Goal: Transaction & Acquisition: Purchase product/service

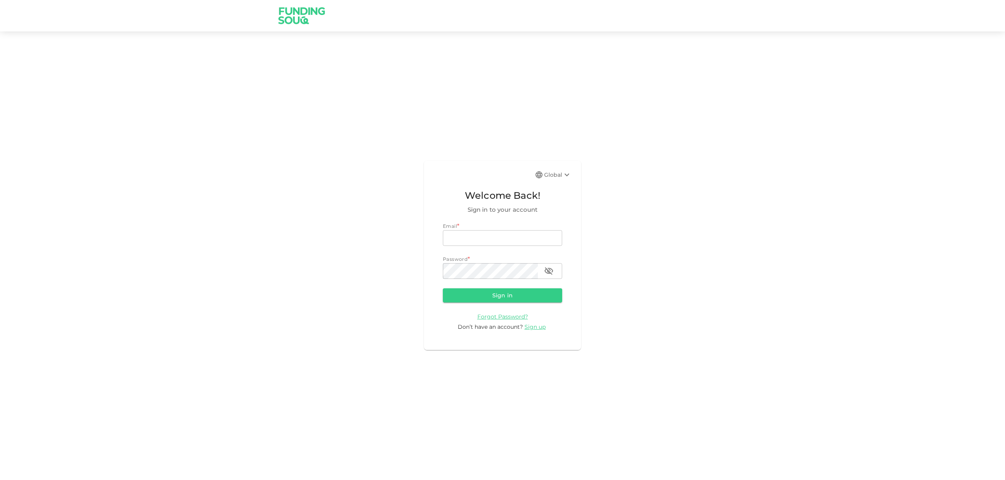
type input "[EMAIL_ADDRESS][DOMAIN_NAME]"
click at [470, 308] on form "Email * email [EMAIL_ADDRESS][DOMAIN_NAME] email Password * password password S…" at bounding box center [502, 276] width 119 height 109
click at [472, 297] on button "Sign in" at bounding box center [502, 295] width 119 height 14
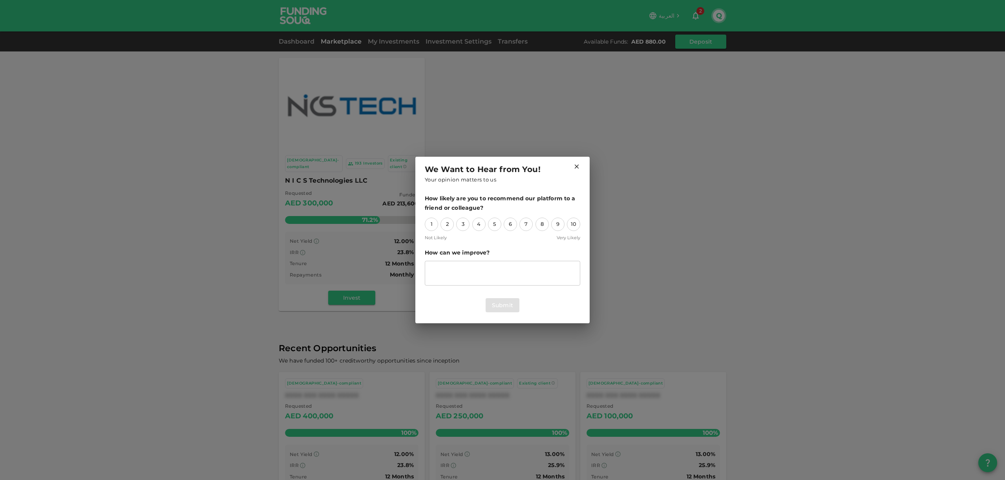
click at [574, 164] on icon at bounding box center [576, 166] width 7 height 7
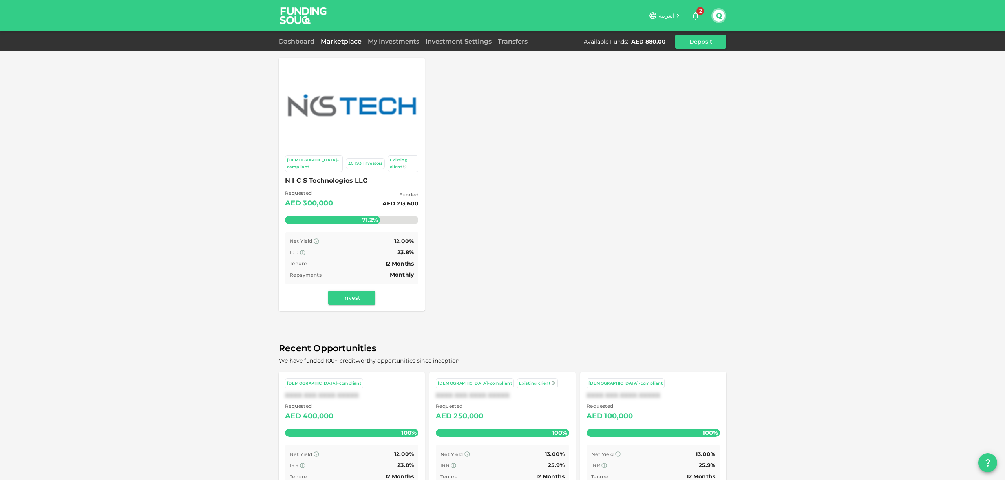
click at [248, 172] on div "Sharia-compliant 193 Investors Existing client N I C S Technologies LLC Request…" at bounding box center [502, 264] width 1005 height 529
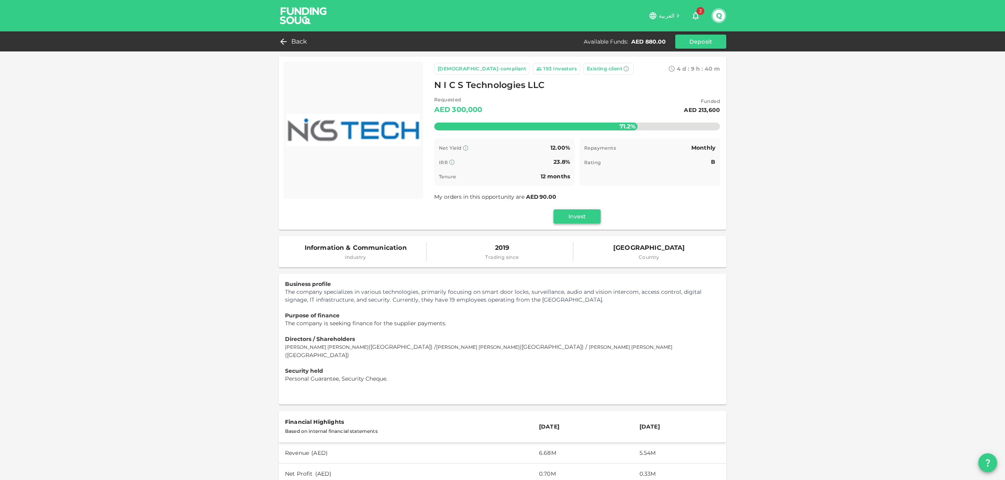
click at [580, 217] on button "Invest" at bounding box center [576, 216] width 47 height 14
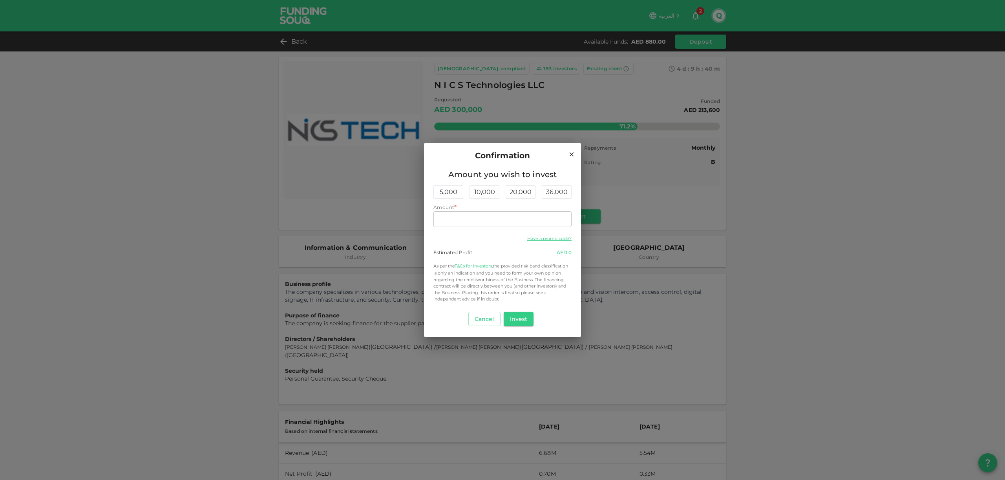
click at [799, 273] on div "Confirmation Amount you wish to invest 5,000 10,000 20,000 36,000 Amount * Amou…" at bounding box center [502, 240] width 1005 height 480
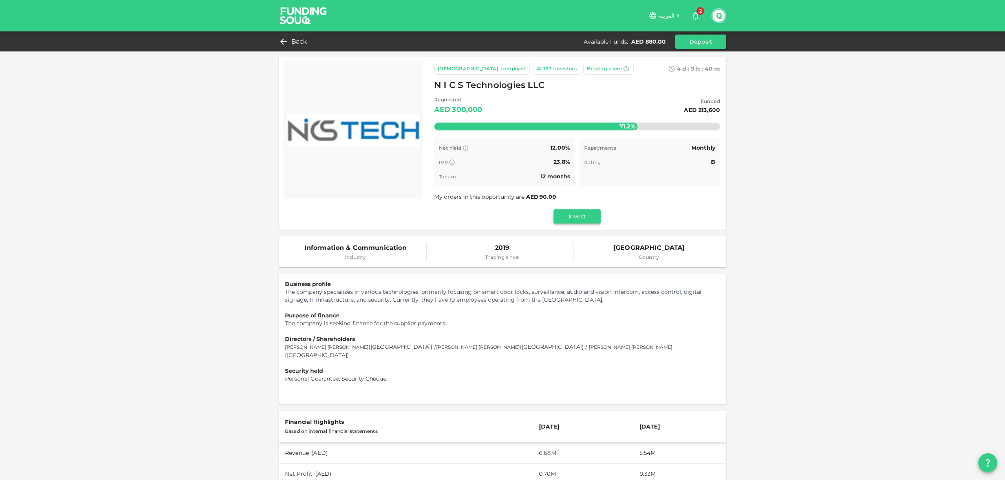
click at [576, 221] on button "Invest" at bounding box center [576, 216] width 47 height 14
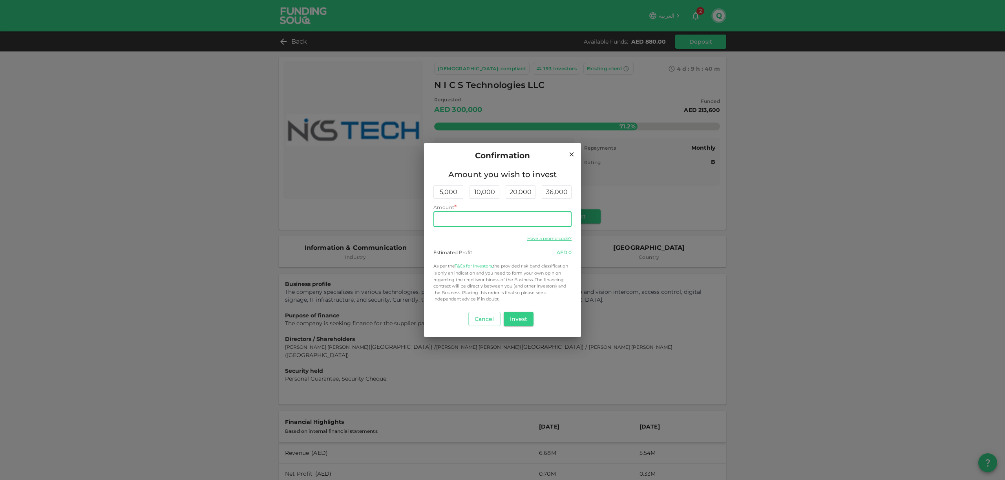
click at [469, 215] on input "Amount" at bounding box center [502, 219] width 138 height 16
click at [524, 248] on div "Have a promo code? Estimated Profit AED 105.60 As per the T&Cs for Investors, t…" at bounding box center [502, 267] width 138 height 69
click at [452, 194] on div "5,000" at bounding box center [448, 191] width 30 height 13
type input "5,000"
drag, startPoint x: 476, startPoint y: 218, endPoint x: 423, endPoint y: 218, distance: 53.8
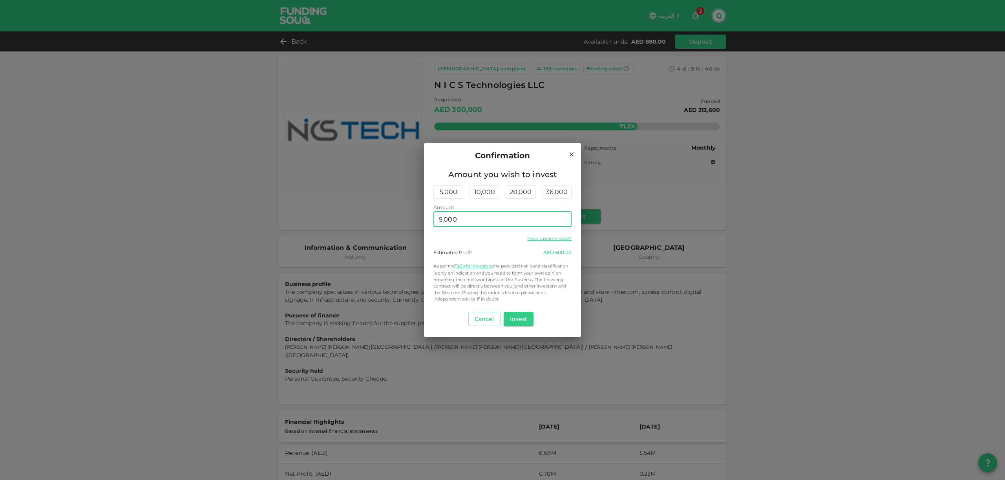
click at [423, 218] on div "Confirmation Amount you wish to invest 5,000 10,000 20,000 36,000 Amount Amount…" at bounding box center [502, 240] width 1005 height 480
click at [466, 240] on div "Have a promo code?" at bounding box center [502, 237] width 138 height 9
click at [726, 246] on div "Confirmation Amount you wish to invest 5,000 10,000 20,000 36,000 Amount Amount…" at bounding box center [502, 240] width 1005 height 480
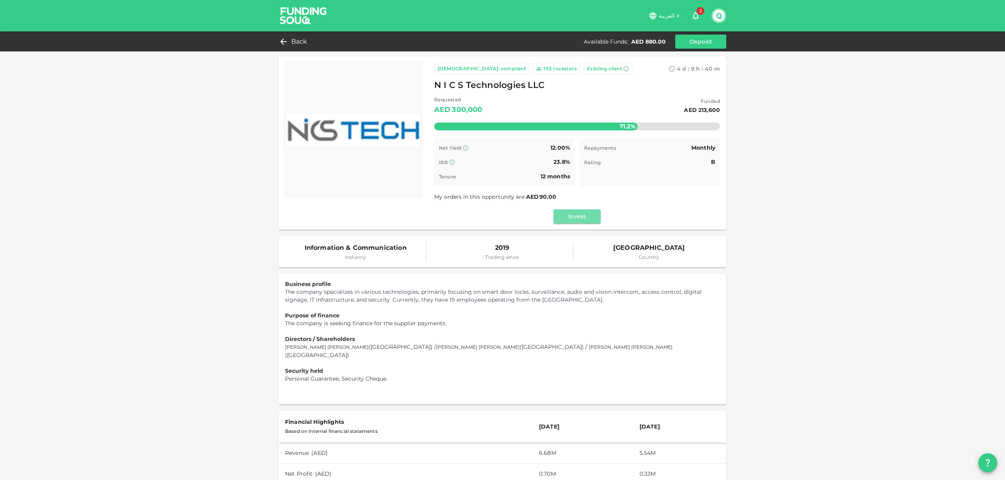
drag, startPoint x: 574, startPoint y: 219, endPoint x: 495, endPoint y: 201, distance: 80.7
click at [495, 201] on div "Sharia-compliant 193 Investors Existing client 4 d : 9 h : 40 m 10 N I C S Tech…" at bounding box center [577, 143] width 286 height 160
click at [725, 15] on div "Q" at bounding box center [718, 15] width 15 height 15
click at [720, 15] on button "Q" at bounding box center [719, 16] width 12 height 12
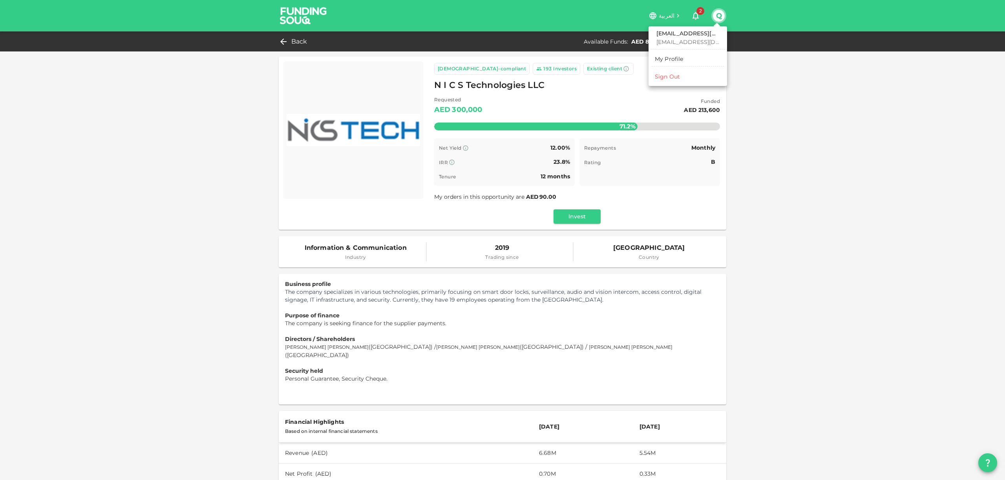
click at [762, 65] on div at bounding box center [502, 240] width 1005 height 480
click at [727, 16] on div "العربية 2 Q" at bounding box center [502, 15] width 1005 height 31
click at [722, 15] on button "Q" at bounding box center [719, 16] width 12 height 12
click at [680, 56] on div "My Profile" at bounding box center [669, 59] width 29 height 8
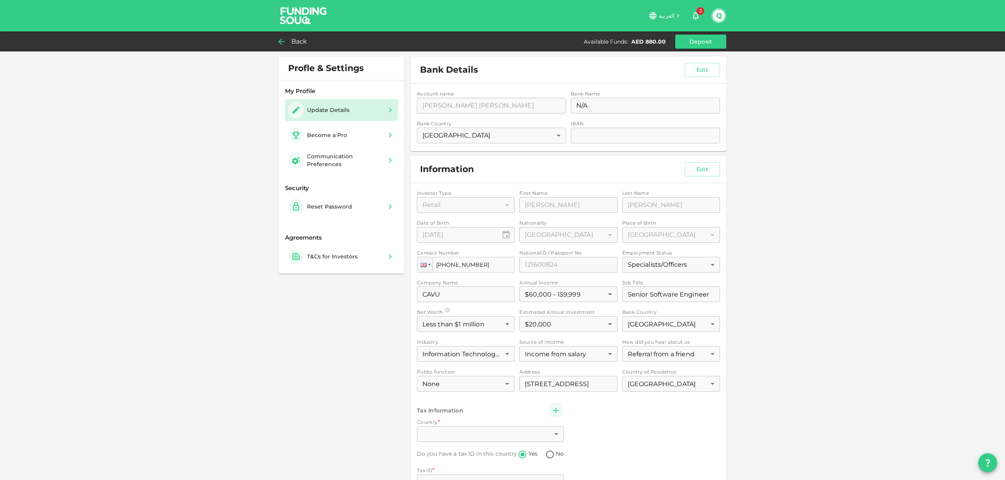
click at [283, 46] on div "Back" at bounding box center [295, 41] width 32 height 11
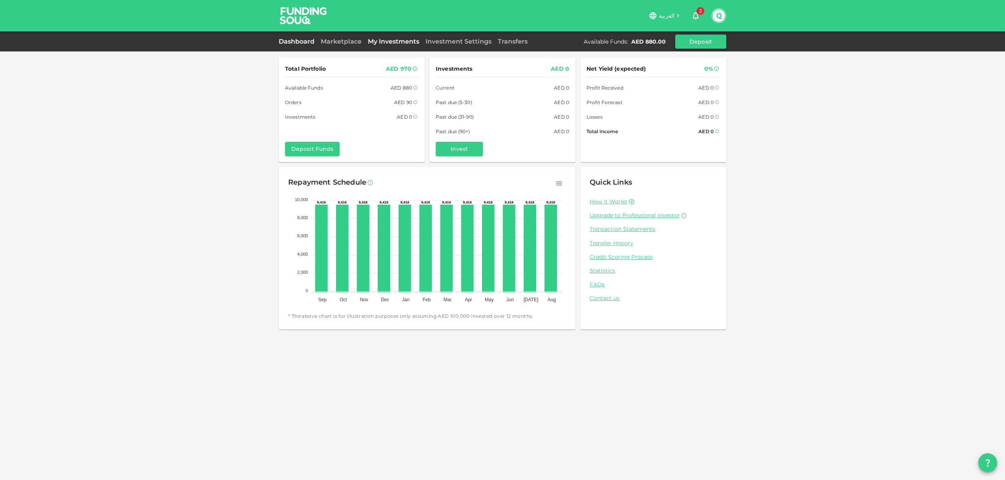
click at [407, 43] on link "My Investments" at bounding box center [394, 41] width 58 height 7
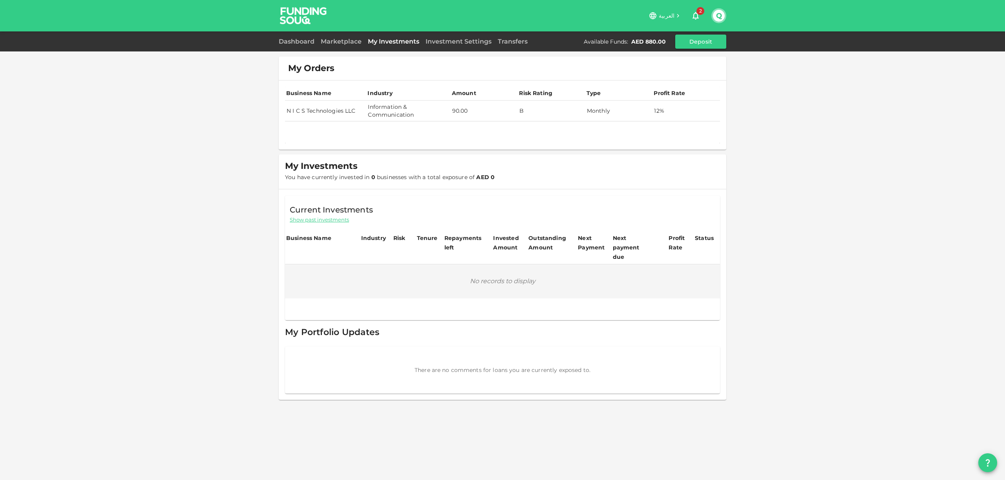
click at [468, 114] on td "90.00" at bounding box center [483, 110] width 67 height 21
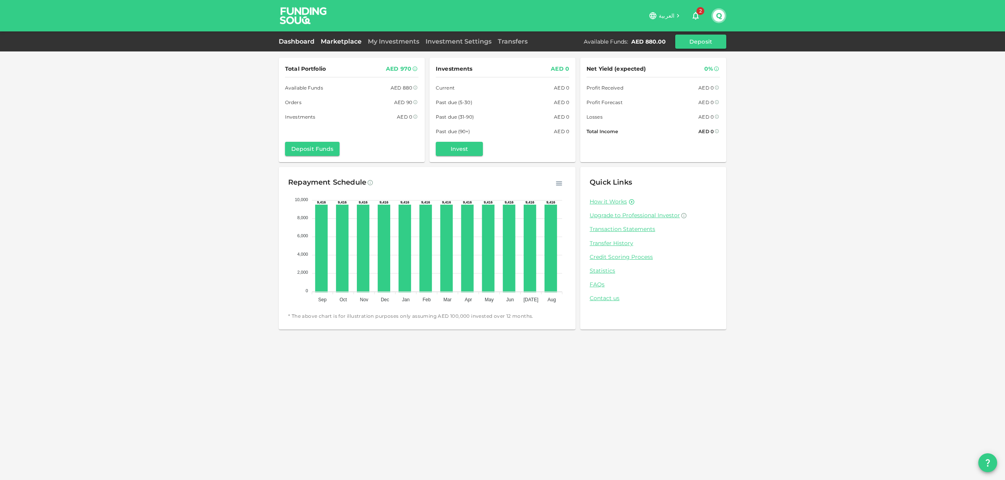
click at [339, 40] on link "Marketplace" at bounding box center [340, 41] width 47 height 7
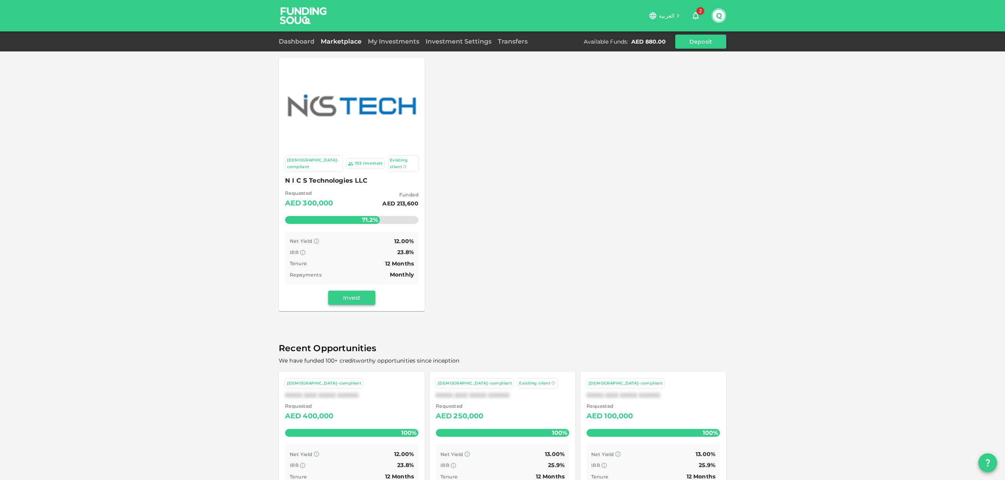
click at [340, 290] on button "Invest" at bounding box center [351, 297] width 47 height 14
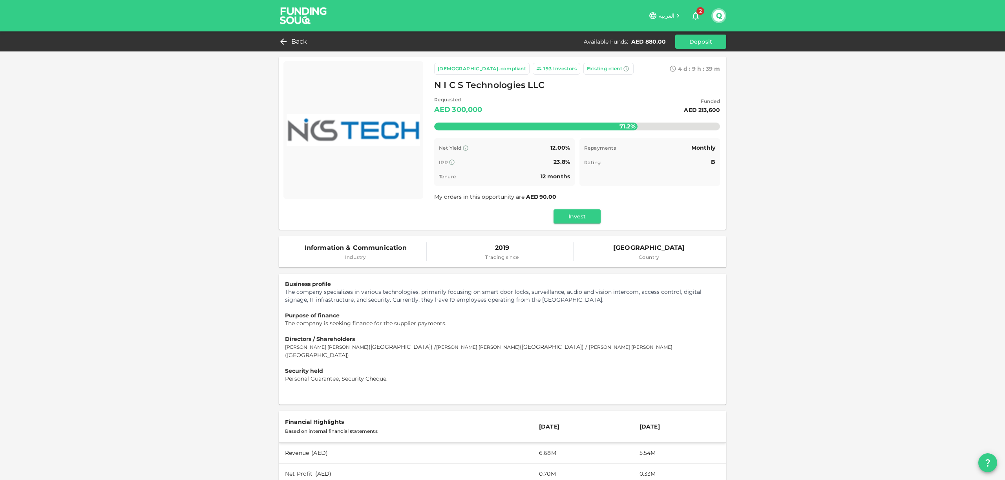
click at [562, 208] on div "Sharia-compliant 193 Investors Existing client 4 d : 9 h : 39 m 43 N I C S Tech…" at bounding box center [577, 143] width 286 height 160
click at [563, 211] on button "Invest" at bounding box center [576, 216] width 47 height 14
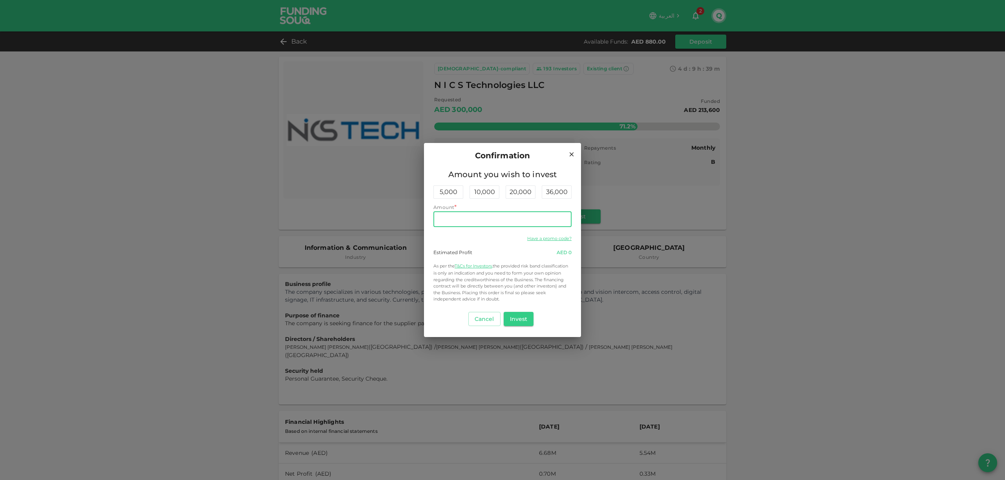
click at [459, 212] on input "Amount" at bounding box center [502, 219] width 138 height 16
type input "880"
click at [527, 309] on div "Cancel Invest" at bounding box center [502, 318] width 138 height 20
click at [523, 318] on button "Invest" at bounding box center [518, 319] width 30 height 14
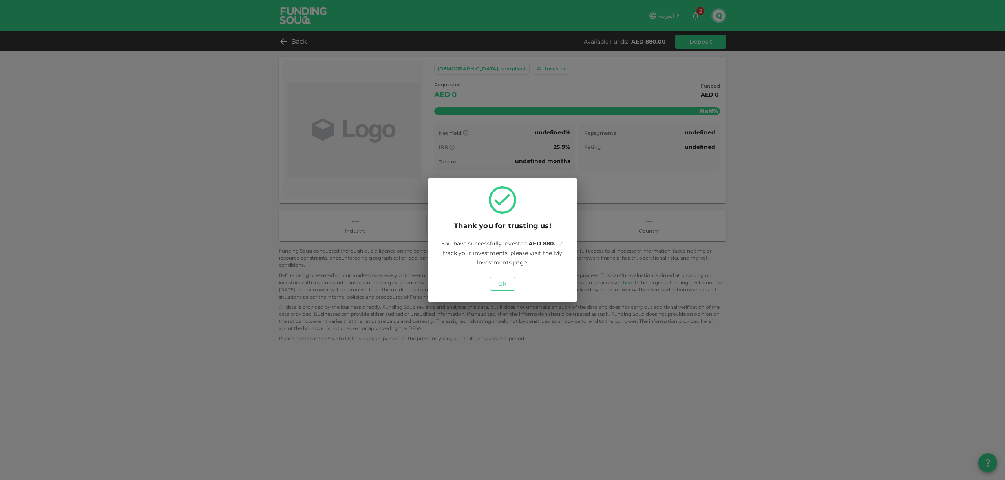
click at [501, 283] on button "Ok" at bounding box center [502, 283] width 25 height 14
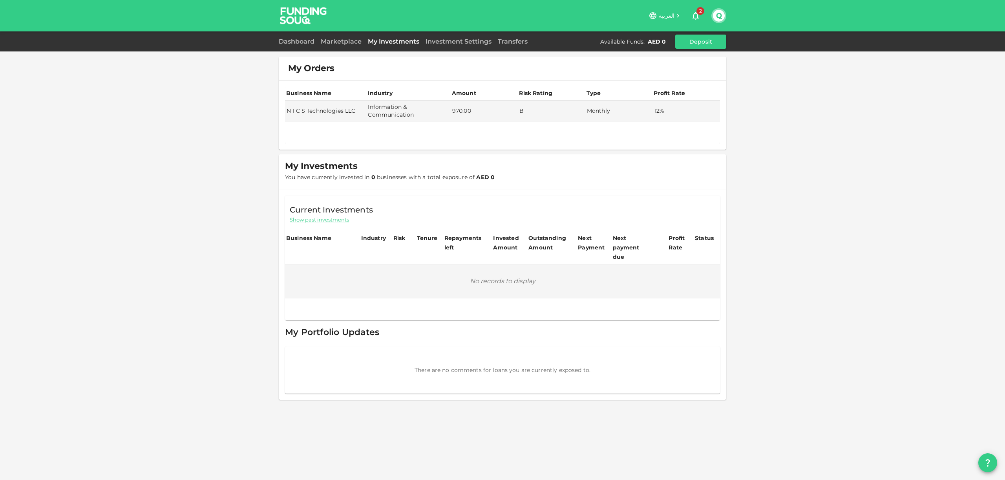
click at [842, 142] on div "My Orders Business Name Industry Amount Risk Rating Type Profit Rate N I C S Te…" at bounding box center [502, 240] width 1005 height 480
click at [815, 105] on div "My Orders Business Name Industry Amount Risk Rating Type Profit Rate N I C S Te…" at bounding box center [502, 240] width 1005 height 480
